Goal: Information Seeking & Learning: Check status

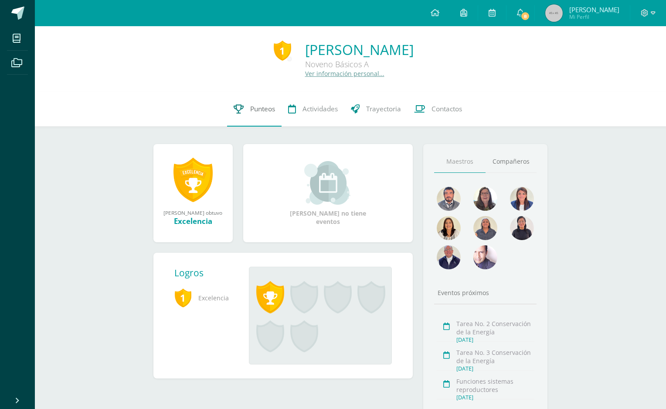
click at [258, 108] on span "Punteos" at bounding box center [262, 108] width 25 height 9
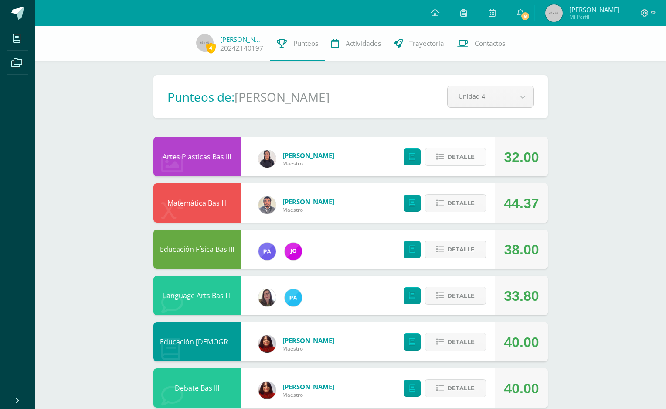
click at [453, 153] on span "Detalle" at bounding box center [460, 157] width 27 height 16
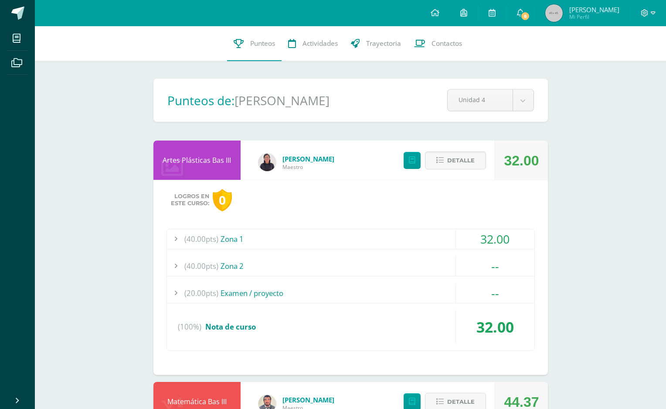
click at [219, 239] on div "(40.00pts) Zona 1" at bounding box center [351, 239] width 368 height 20
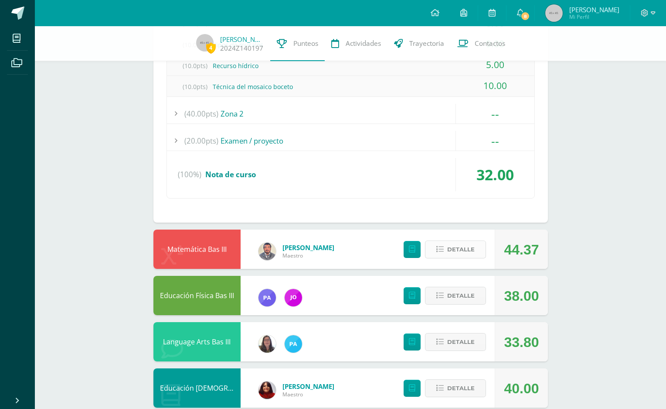
click at [449, 247] on span "Detalle" at bounding box center [460, 249] width 27 height 16
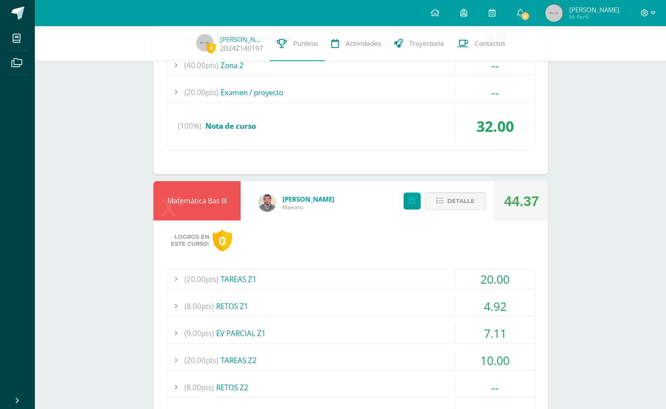
scroll to position [283, 0]
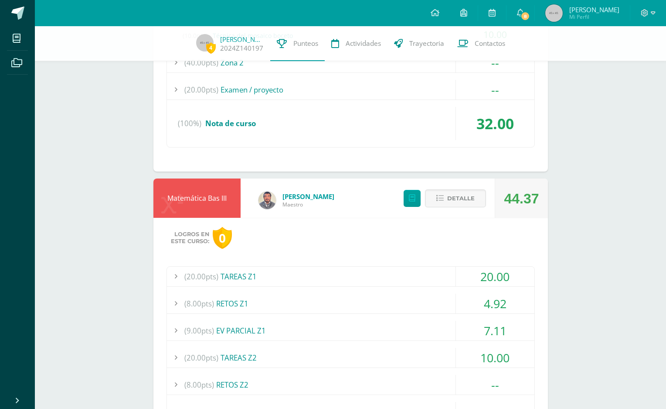
click at [217, 297] on div "(8.00pts) RETOS Z1" at bounding box center [351, 303] width 368 height 20
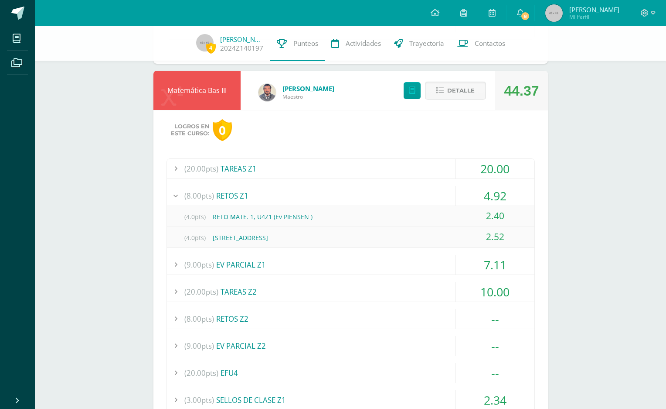
scroll to position [308, 0]
click at [431, 264] on div "(9.00pts) EV PARCIAL Z1" at bounding box center [351, 264] width 368 height 20
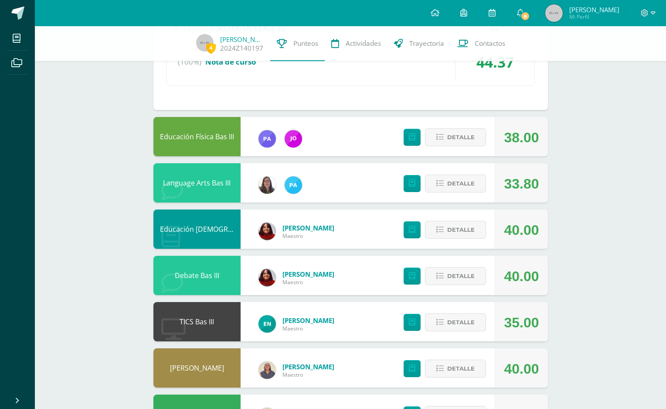
scroll to position [686, 0]
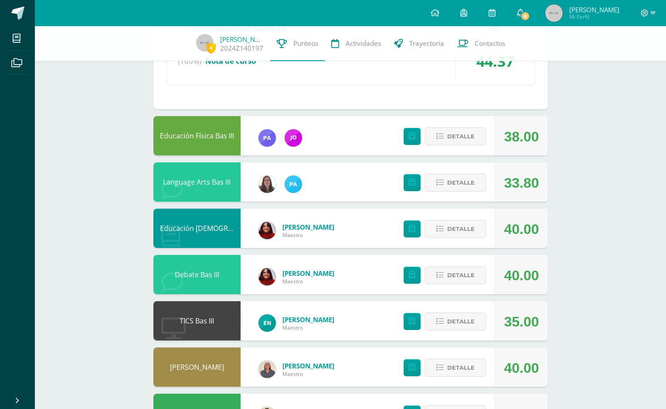
click at [530, 16] on span "8" at bounding box center [526, 16] width 10 height 10
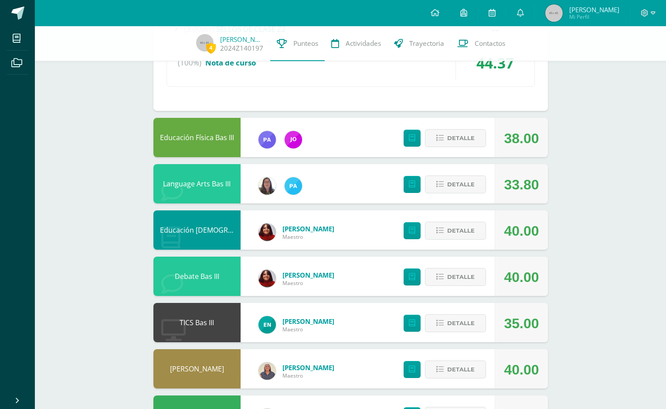
click at [645, 85] on div "4 [PERSON_NAME] 2024Z140197 Punteos Actividades Trayectoria Contactos Pendiente…" at bounding box center [350, 58] width 631 height 1433
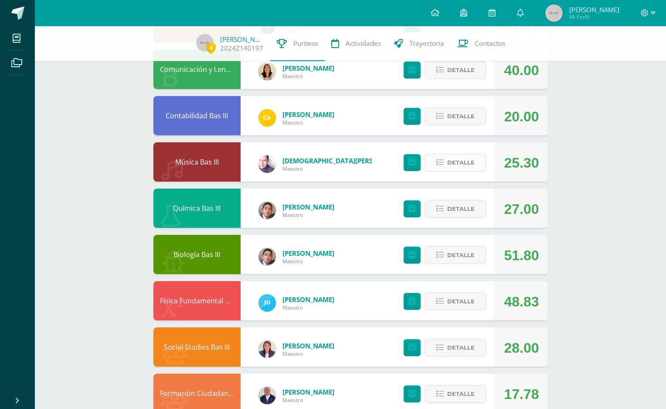
scroll to position [1051, 0]
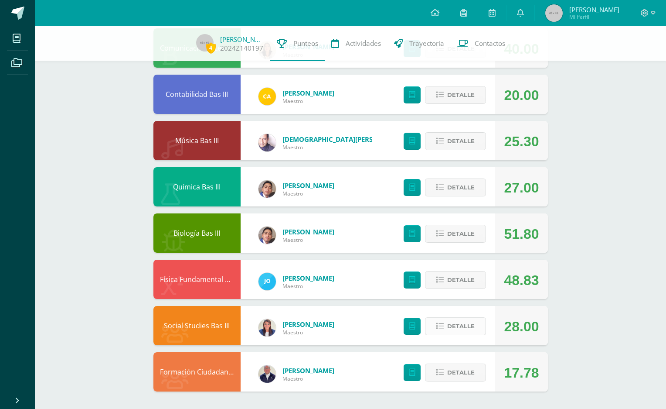
click at [469, 330] on span "Detalle" at bounding box center [460, 326] width 27 height 16
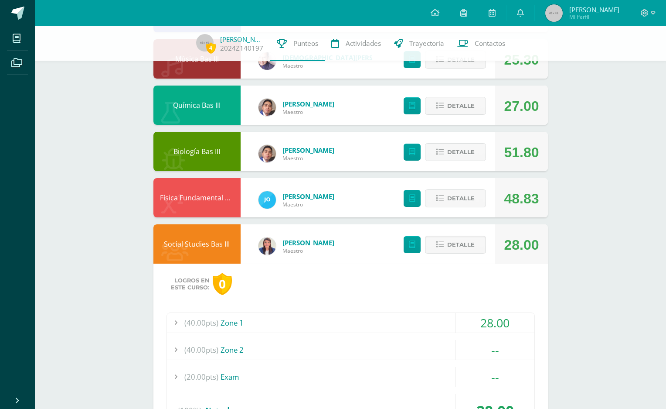
click at [452, 326] on div "(40.00pts) Zone 1" at bounding box center [351, 323] width 368 height 20
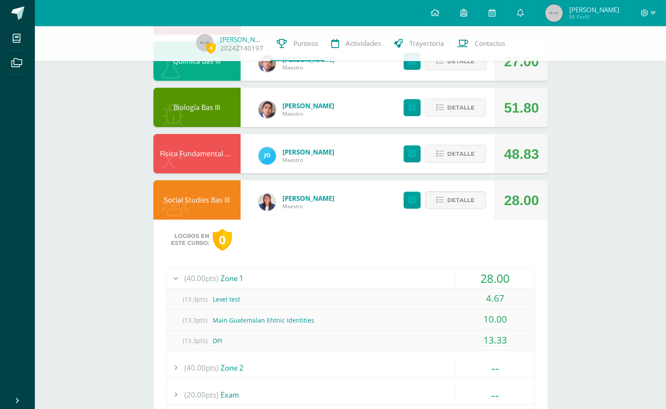
scroll to position [1155, 0]
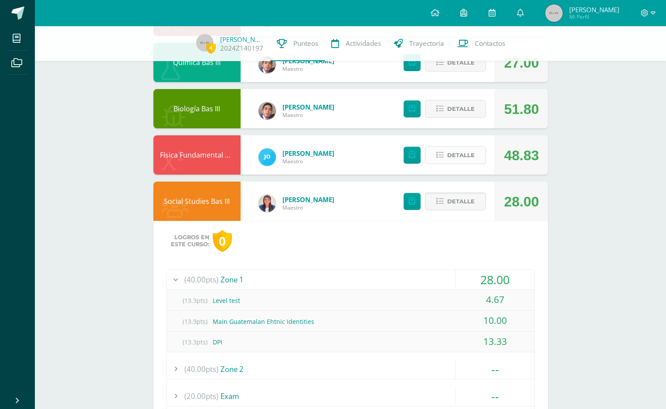
click at [464, 159] on span "Detalle" at bounding box center [460, 155] width 27 height 16
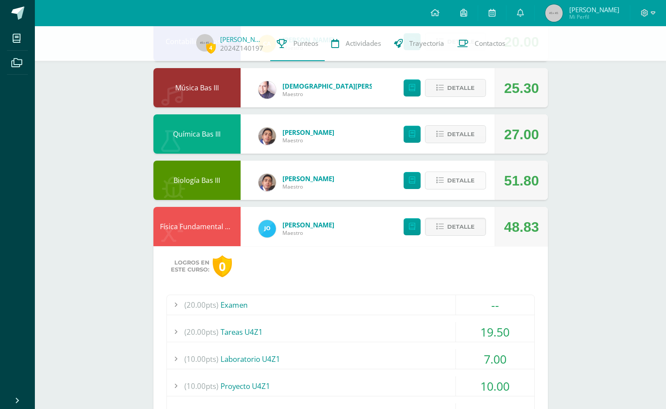
scroll to position [1082, 0]
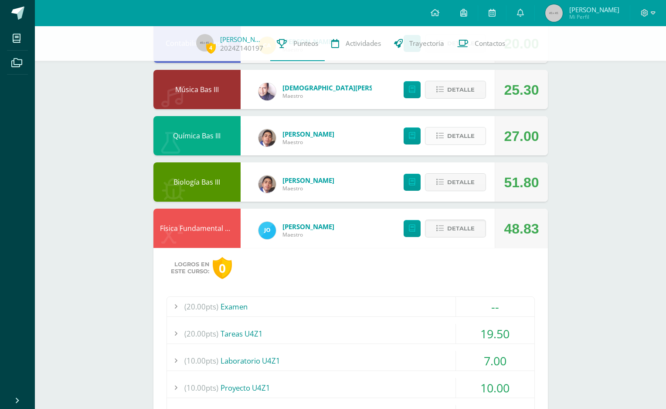
click at [462, 141] on span "Detalle" at bounding box center [460, 136] width 27 height 16
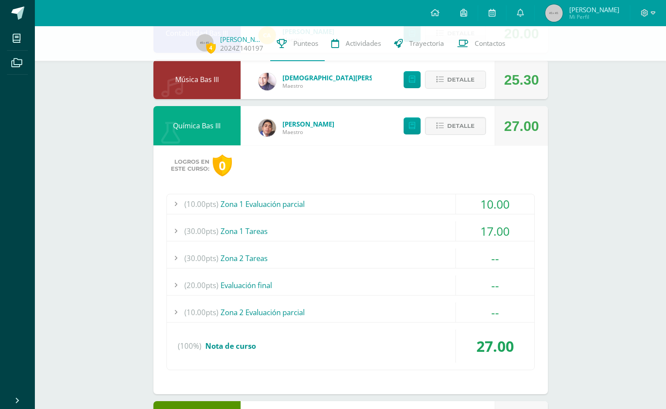
scroll to position [1101, 0]
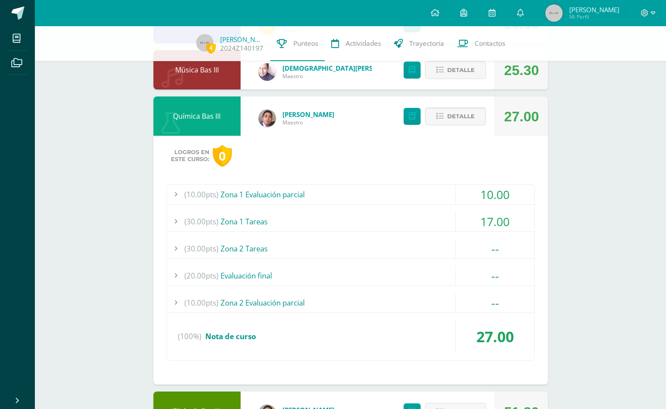
click at [370, 219] on div "(30.00pts) Zona 1 Tareas" at bounding box center [351, 222] width 368 height 20
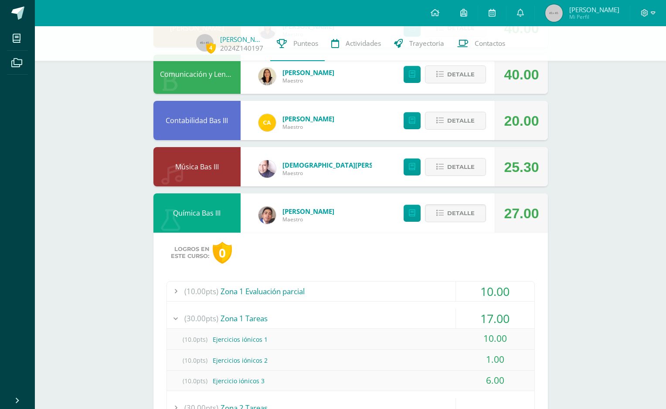
scroll to position [1000, 0]
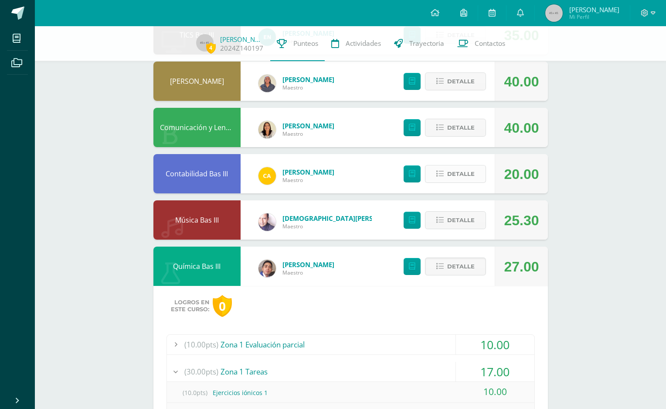
click at [463, 171] on span "Detalle" at bounding box center [460, 174] width 27 height 16
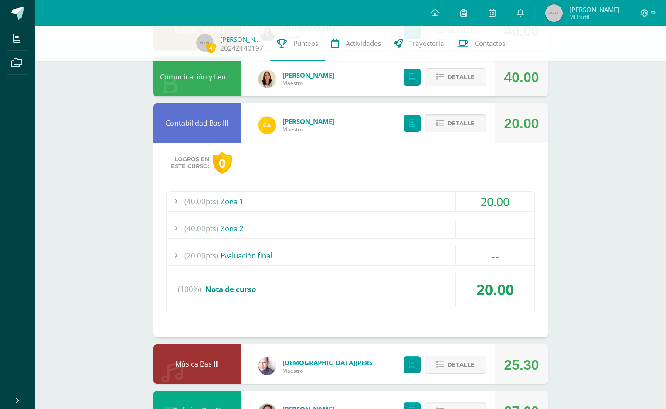
scroll to position [1003, 0]
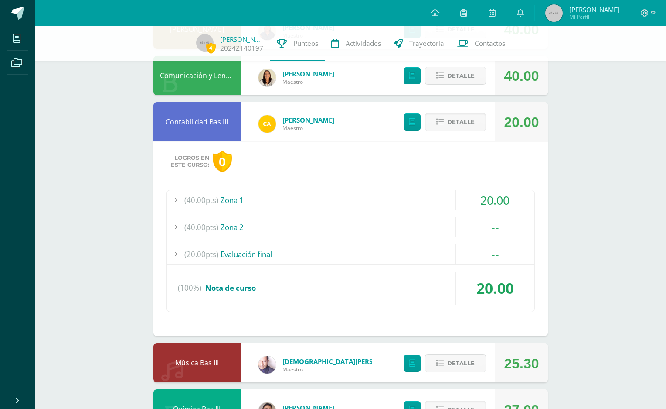
click at [377, 200] on div "(40.00pts) Zona 1" at bounding box center [351, 200] width 368 height 20
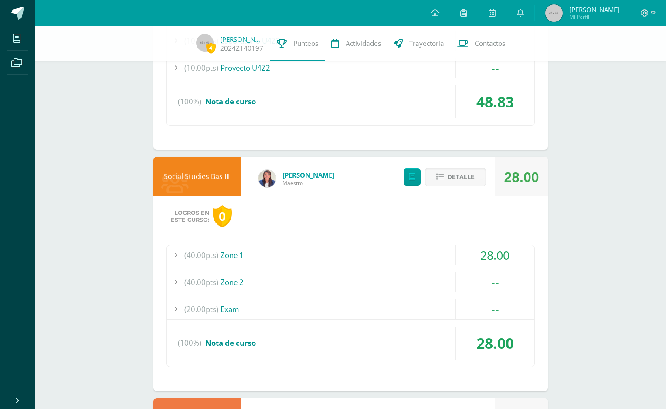
scroll to position [2013, 0]
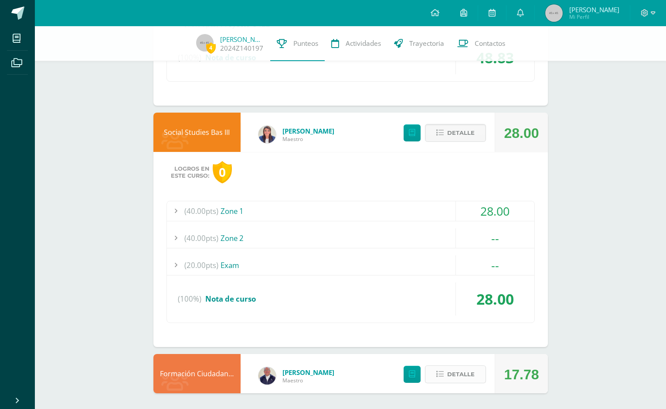
click at [464, 374] on span "Detalle" at bounding box center [460, 374] width 27 height 16
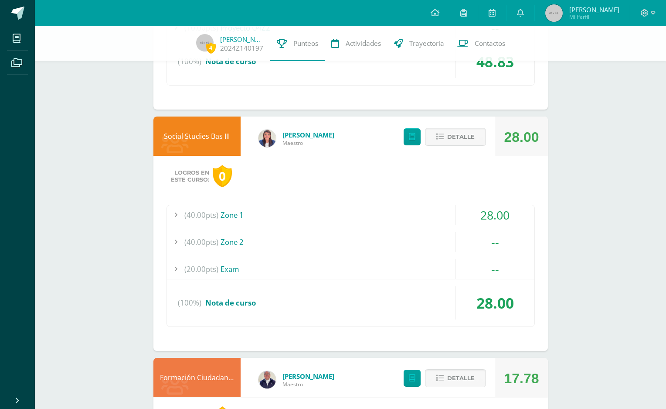
click at [303, 211] on div "(40.00pts) Zone 1" at bounding box center [351, 215] width 368 height 20
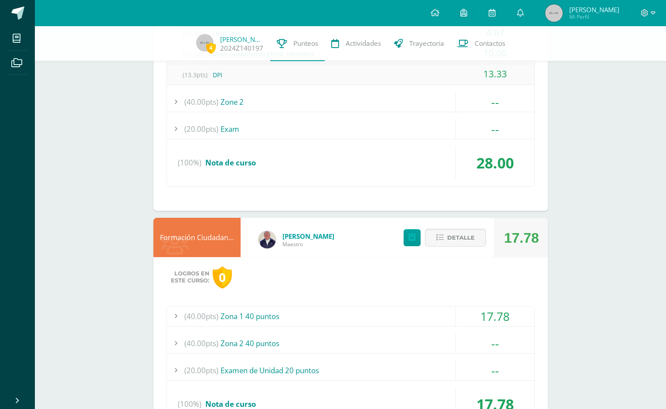
scroll to position [2229, 0]
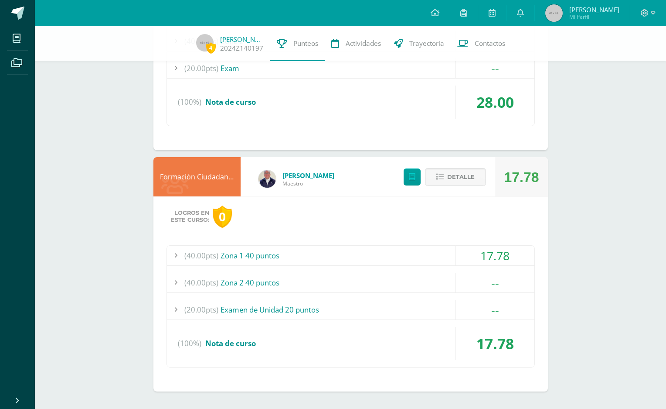
click at [268, 262] on div "(40.00pts) Zona 1 40 puntos" at bounding box center [351, 256] width 368 height 20
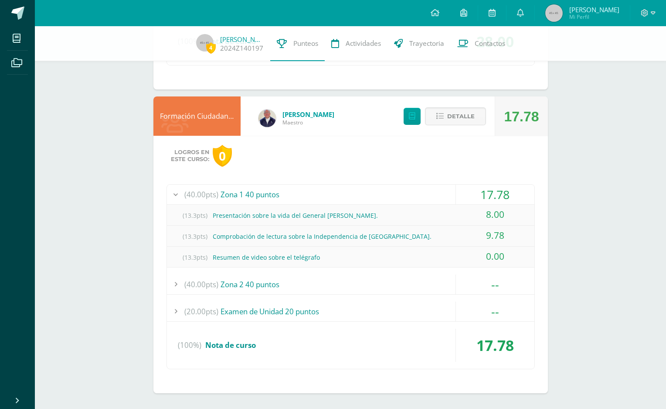
scroll to position [2228, 0]
click at [7, 13] on link at bounding box center [17, 13] width 35 height 26
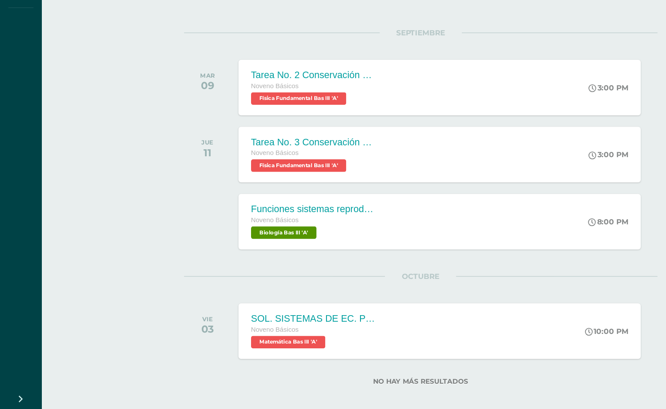
scroll to position [55, 0]
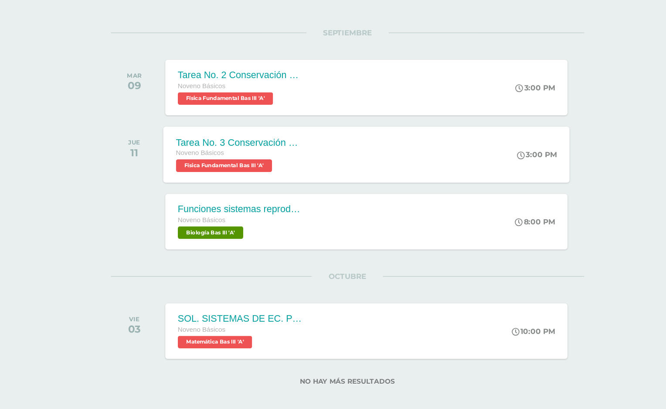
click at [248, 192] on div "Noveno Básicos" at bounding box center [261, 196] width 106 height 10
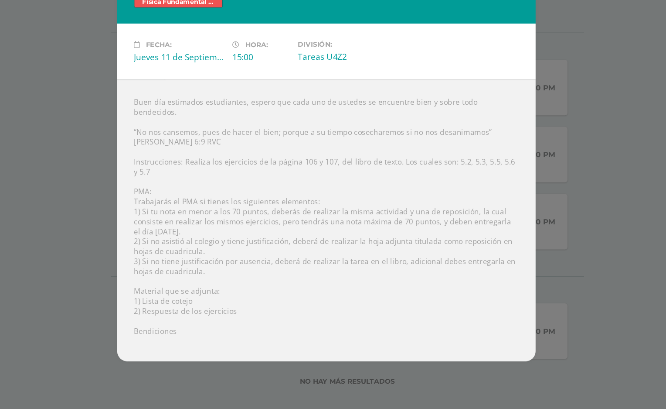
click at [136, 126] on div "Tarea No. 3 Conservación de la Energía Física Fundamental Bas III Fecha: Jueves…" at bounding box center [332, 204] width 659 height 329
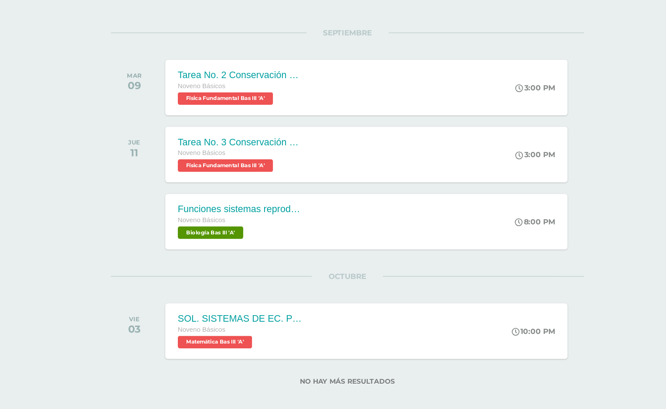
click at [136, 127] on div "Tarea No. 3 Conservación de la Energía Física Fundamental Bas III Fecha: Jueves…" at bounding box center [332, 204] width 659 height 329
click at [136, 127] on div "todas las Actividades No tienes actividades Échale un vistazo a los demás perío…" at bounding box center [351, 224] width 430 height 385
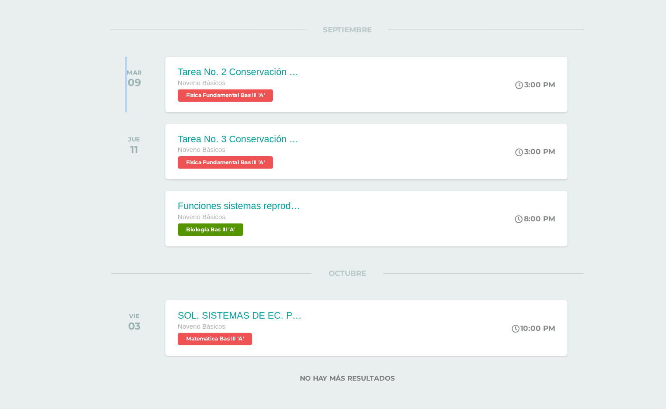
scroll to position [57, 0]
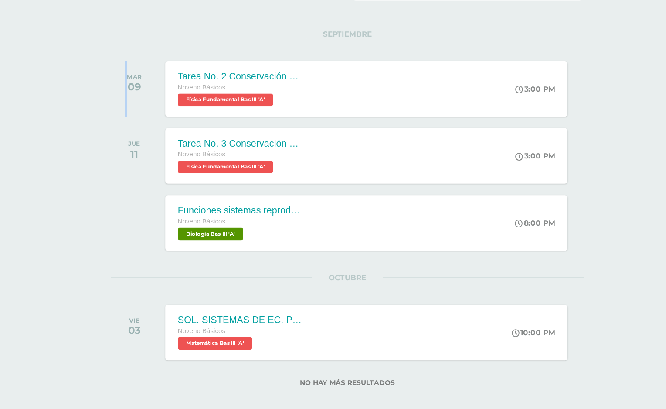
click at [136, 124] on div "todas las Actividades No tienes actividades Échale un vistazo a los demás perío…" at bounding box center [351, 221] width 430 height 385
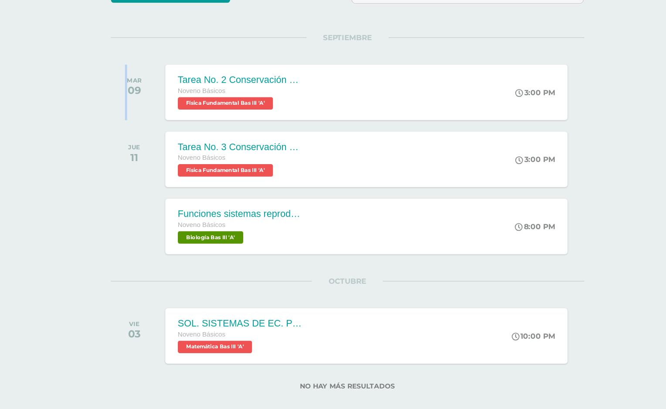
drag, startPoint x: 136, startPoint y: 127, endPoint x: 136, endPoint y: 121, distance: 6.5
click at [136, 121] on div "todas las Actividades No tienes actividades Échale un vistazo a los demás perío…" at bounding box center [351, 221] width 430 height 385
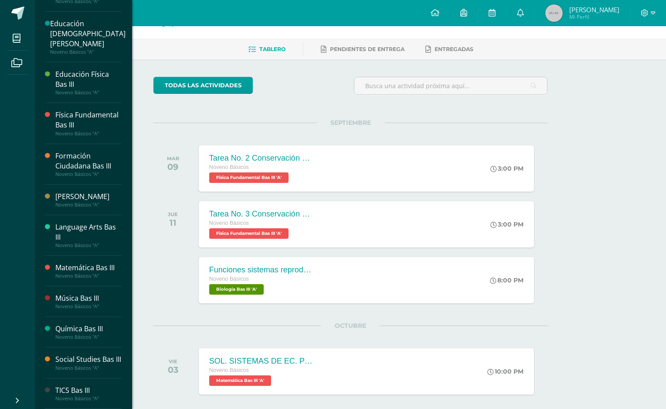
scroll to position [181, 0]
click at [75, 354] on div "Social Studies Bas III" at bounding box center [88, 359] width 66 height 10
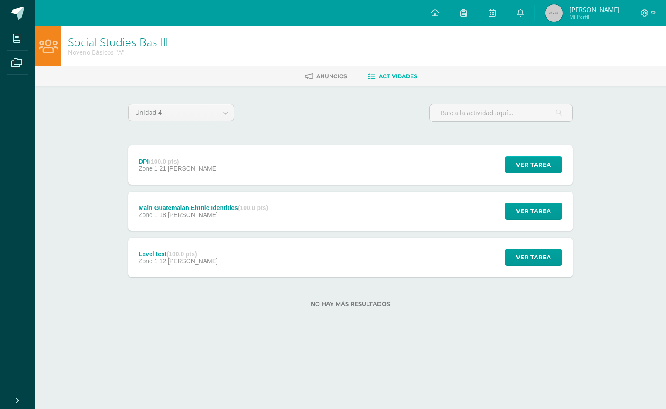
click at [197, 256] on strong "(100.0 pts)" at bounding box center [182, 253] width 30 height 7
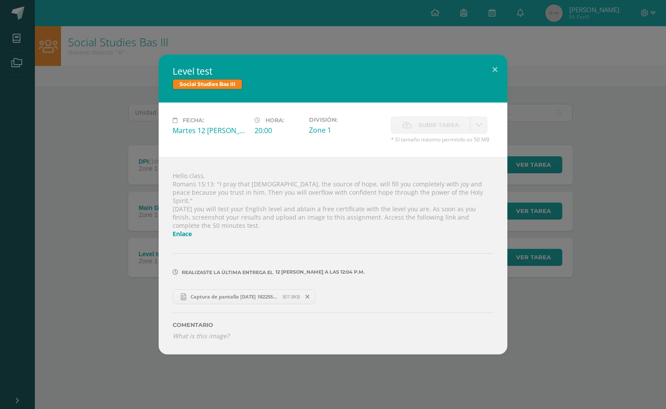
click at [239, 293] on span "Captura de pantalla 2025-05-23 182255.png" at bounding box center [234, 296] width 96 height 7
click at [308, 293] on icon at bounding box center [308, 296] width 4 height 6
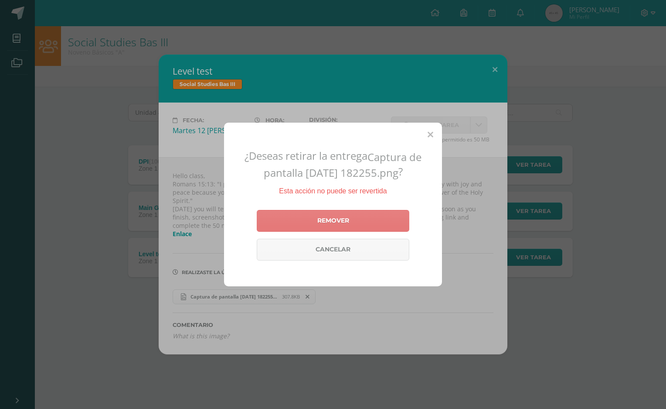
click at [326, 221] on link "Remover" at bounding box center [333, 221] width 153 height 22
